Goal: Browse casually: Explore the website without a specific task or goal

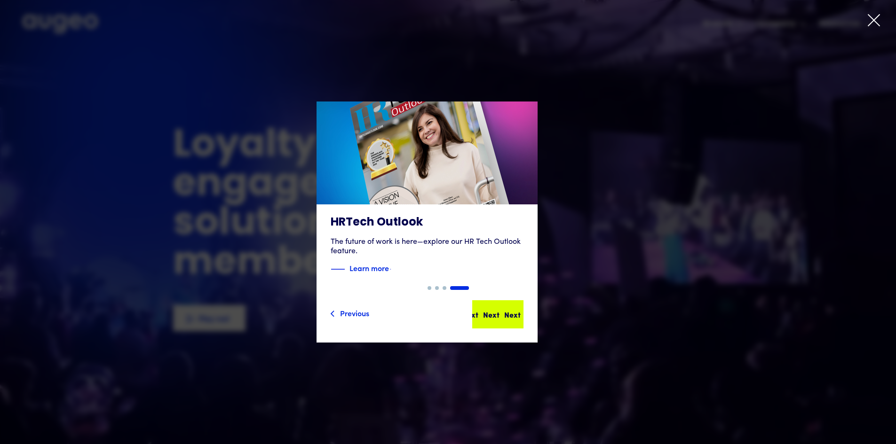
click at [521, 310] on div "Next" at bounding box center [512, 314] width 16 height 11
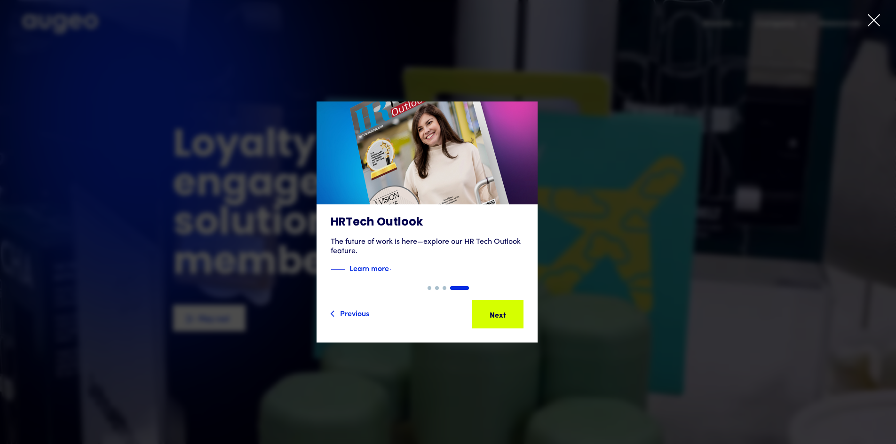
click at [877, 15] on icon at bounding box center [874, 20] width 14 height 14
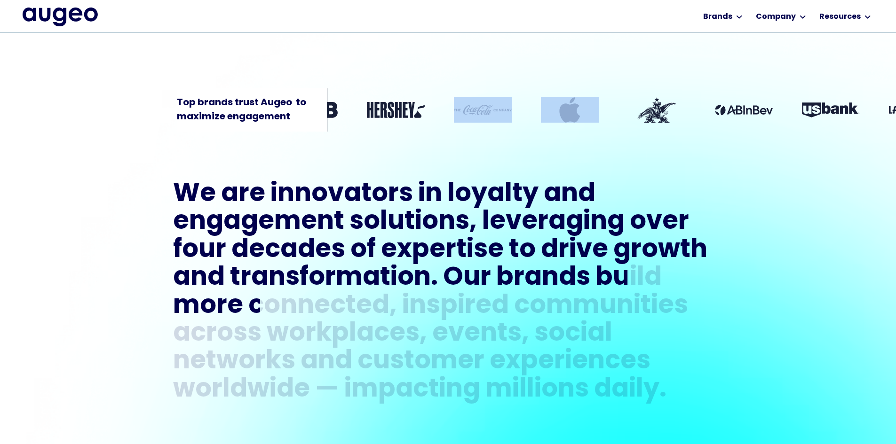
drag, startPoint x: 676, startPoint y: 97, endPoint x: 577, endPoint y: 97, distance: 99.7
click at [577, 97] on div "Top brands trust Augeo  to maximize engagement" at bounding box center [448, 90] width 896 height 87
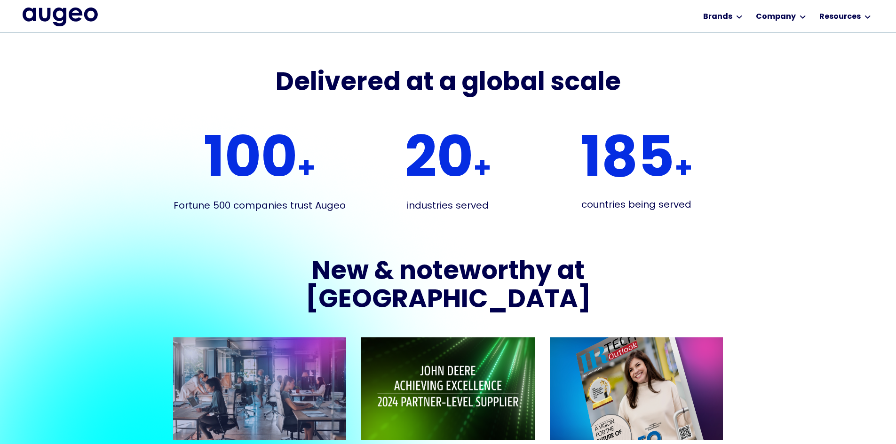
scroll to position [1708, 0]
